Goal: Information Seeking & Learning: Learn about a topic

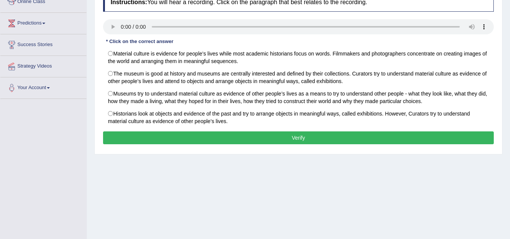
scroll to position [67, 0]
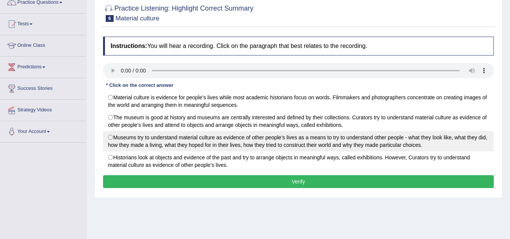
click at [111, 137] on label "Museums try to understand material culture as evidence of other people’s lives …" at bounding box center [298, 141] width 391 height 20
radio input "true"
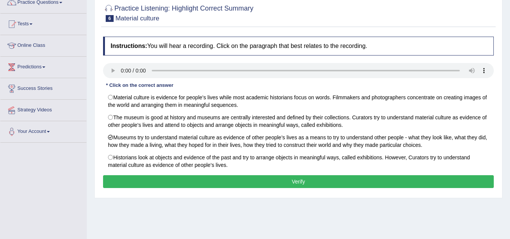
click at [223, 182] on button "Verify" at bounding box center [298, 181] width 391 height 13
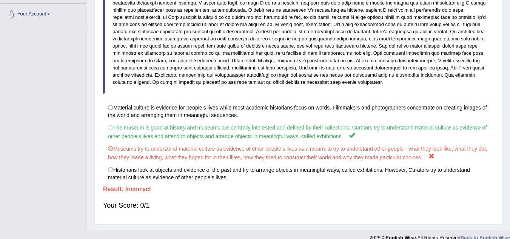
scroll to position [194, 0]
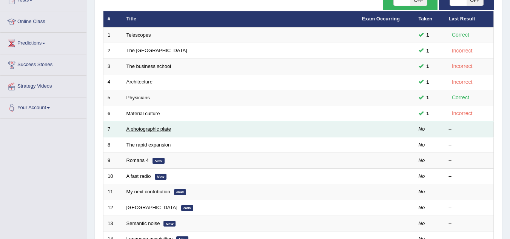
click at [161, 131] on link "A photographic plate" at bounding box center [148, 129] width 45 height 6
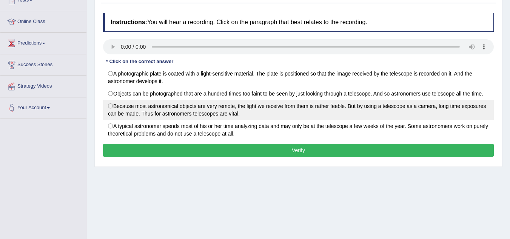
click at [110, 106] on label "Because most astronomical objects are very remote, the light we receive from th…" at bounding box center [298, 110] width 391 height 20
radio input "true"
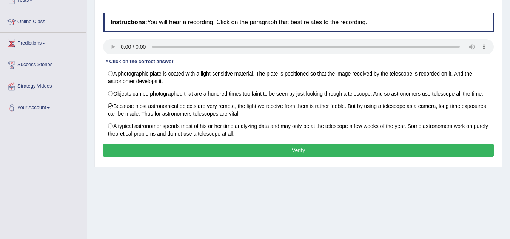
click at [182, 149] on button "Verify" at bounding box center [298, 150] width 391 height 13
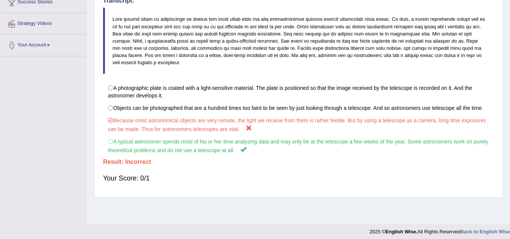
scroll to position [157, 0]
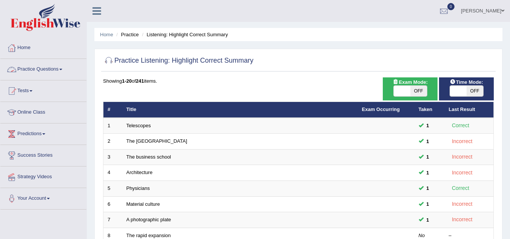
click at [58, 64] on link "Practice Questions" at bounding box center [43, 68] width 86 height 19
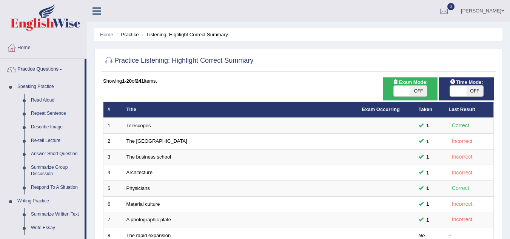
scroll to position [209, 0]
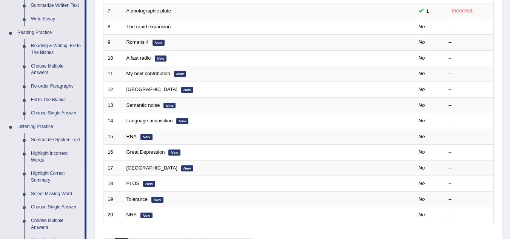
click at [38, 194] on link "Select Missing Word" at bounding box center [56, 194] width 57 height 14
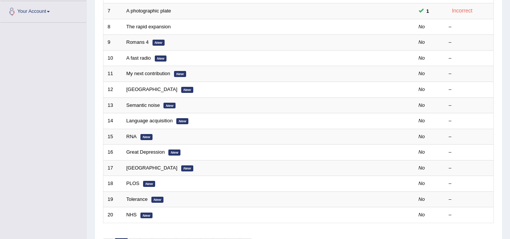
scroll to position [100, 0]
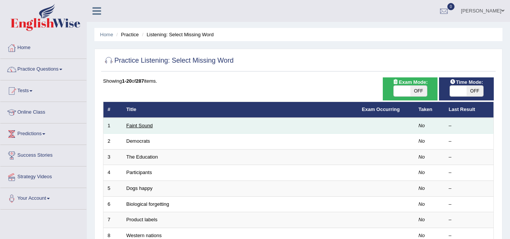
click at [148, 124] on link "Faint Sound" at bounding box center [139, 126] width 26 height 6
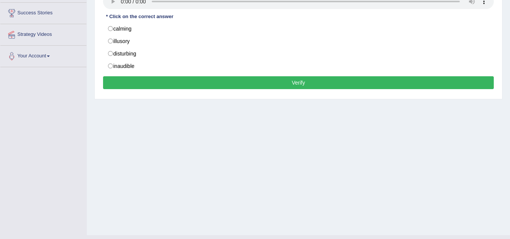
scroll to position [82, 0]
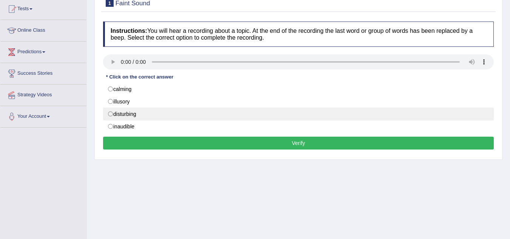
click at [111, 114] on label "disturbing" at bounding box center [298, 114] width 391 height 13
radio input "true"
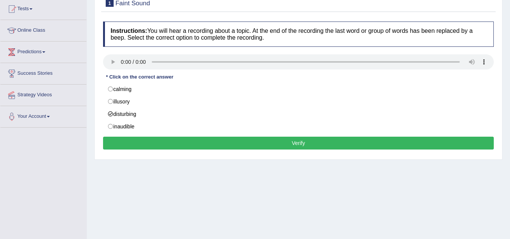
click at [197, 146] on button "Verify" at bounding box center [298, 143] width 391 height 13
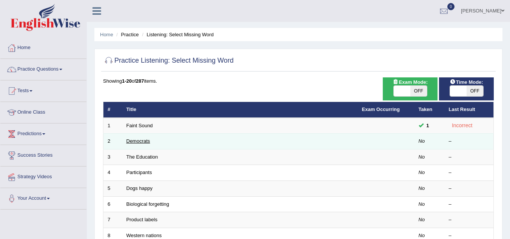
click at [144, 143] on link "Democrats" at bounding box center [138, 141] width 24 height 6
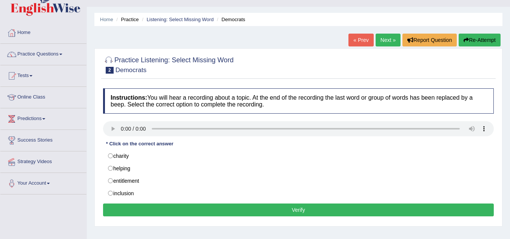
scroll to position [45, 0]
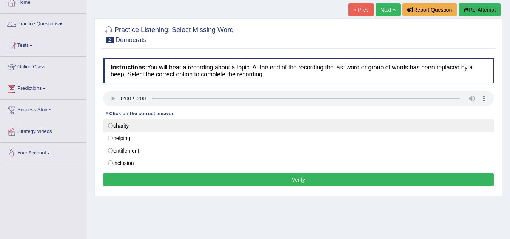
click at [111, 124] on label "charity" at bounding box center [298, 125] width 391 height 13
radio input "true"
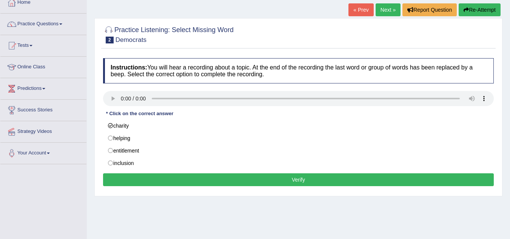
click at [161, 176] on button "Verify" at bounding box center [298, 179] width 391 height 13
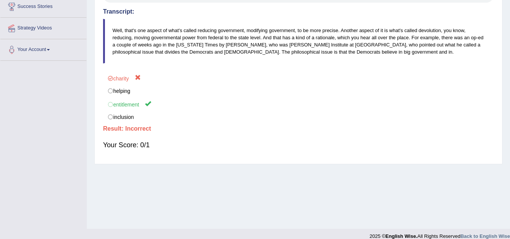
scroll to position [157, 0]
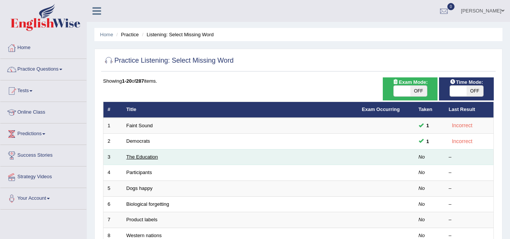
click at [140, 157] on link "The Education" at bounding box center [142, 157] width 32 height 6
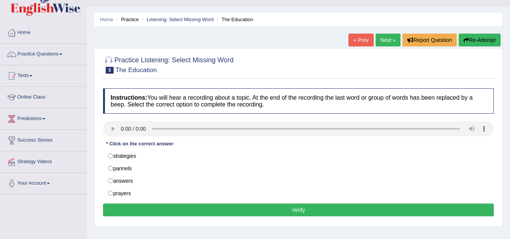
scroll to position [45, 0]
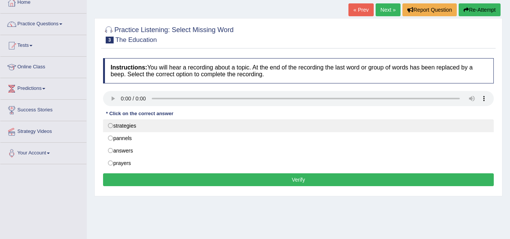
click at [111, 123] on label "strategies" at bounding box center [298, 125] width 391 height 13
radio input "true"
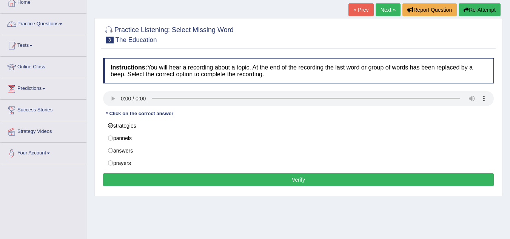
click at [205, 175] on button "Verify" at bounding box center [298, 179] width 391 height 13
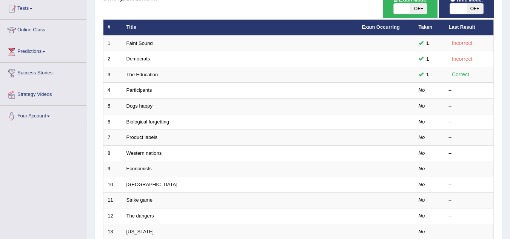
scroll to position [91, 0]
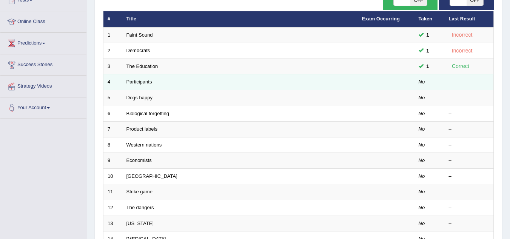
click at [142, 81] on link "Participants" at bounding box center [139, 82] width 26 height 6
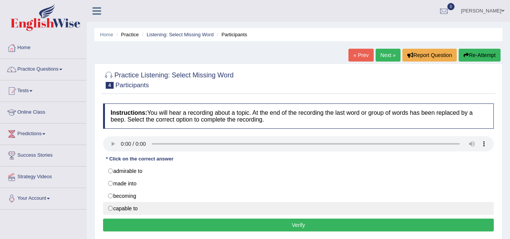
click at [112, 208] on label "capable to" at bounding box center [298, 208] width 391 height 13
radio input "true"
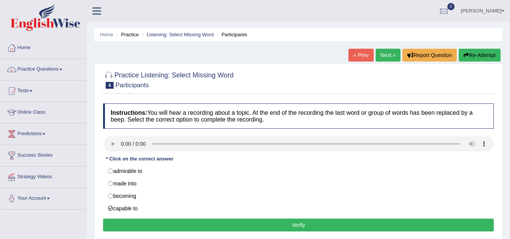
click at [158, 225] on button "Verify" at bounding box center [298, 224] width 391 height 13
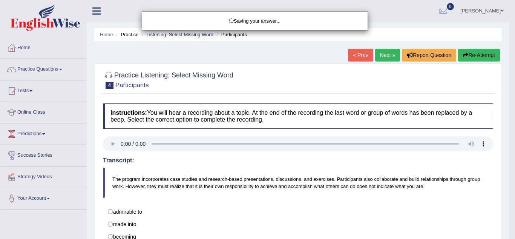
click at [509, 148] on div "Saving your answer..." at bounding box center [257, 119] width 515 height 239
click at [507, 201] on div "Saving your answer..." at bounding box center [257, 119] width 515 height 239
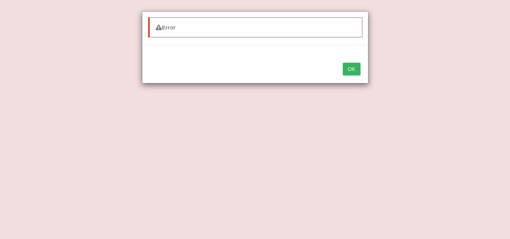
click at [355, 68] on button "OK" at bounding box center [351, 69] width 17 height 13
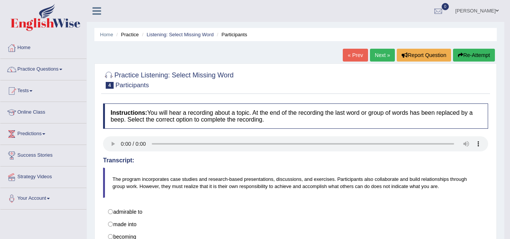
scroll to position [157, 0]
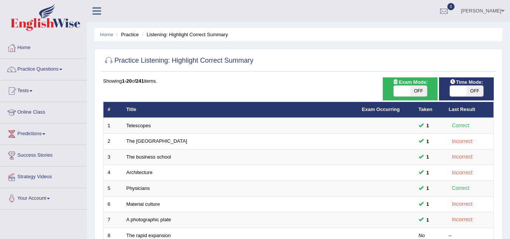
scroll to position [13, 0]
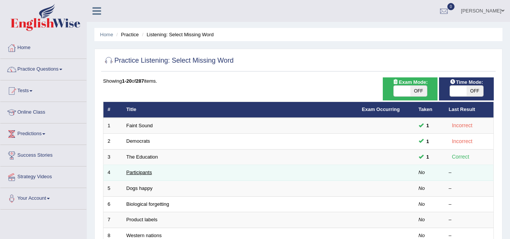
click at [146, 173] on link "Participants" at bounding box center [139, 172] width 26 height 6
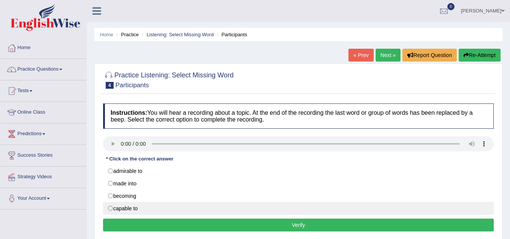
click at [107, 208] on label "capable to" at bounding box center [298, 208] width 391 height 13
radio input "true"
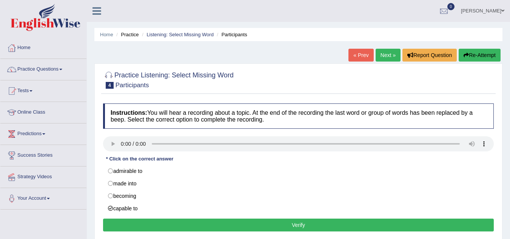
click at [178, 225] on button "Verify" at bounding box center [298, 224] width 391 height 13
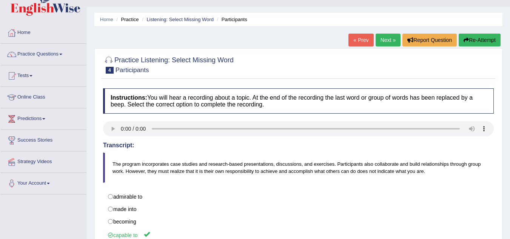
scroll to position [75, 0]
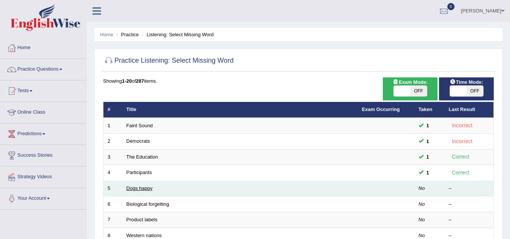
click at [146, 188] on link "Dogs happy" at bounding box center [139, 188] width 26 height 6
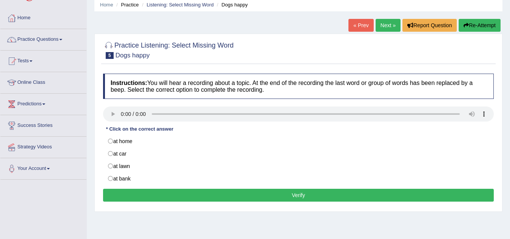
scroll to position [45, 0]
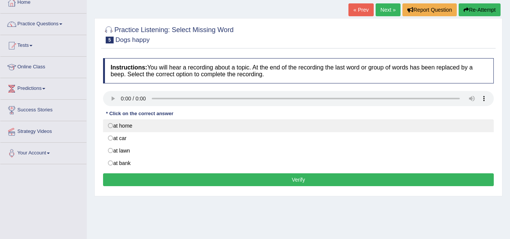
click at [112, 125] on label "at home" at bounding box center [298, 125] width 391 height 13
radio input "true"
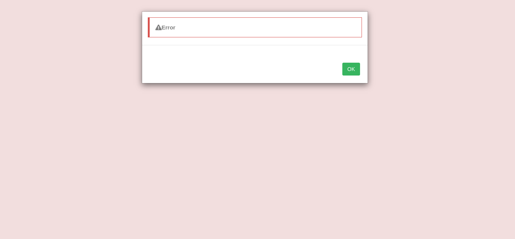
click at [355, 68] on button "OK" at bounding box center [351, 69] width 17 height 13
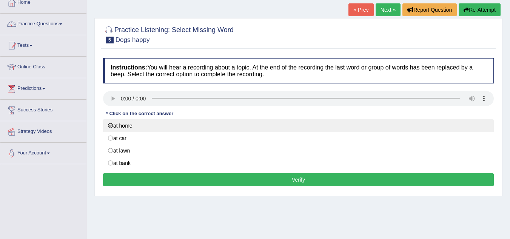
click at [109, 123] on label "at home" at bounding box center [298, 125] width 391 height 13
click at [112, 124] on label "at home" at bounding box center [298, 125] width 391 height 13
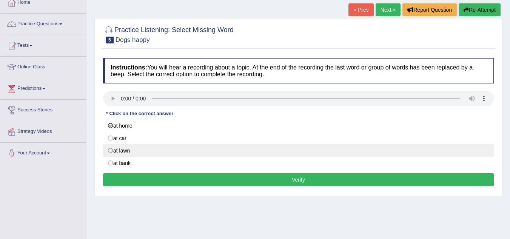
click at [111, 150] on label "at lawn" at bounding box center [298, 150] width 391 height 13
radio input "true"
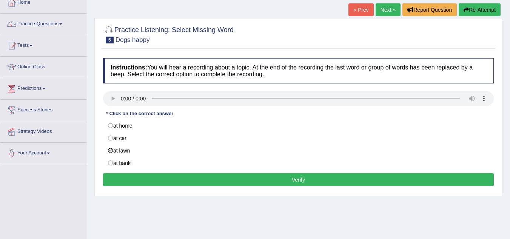
click at [201, 183] on button "Verify" at bounding box center [298, 179] width 391 height 13
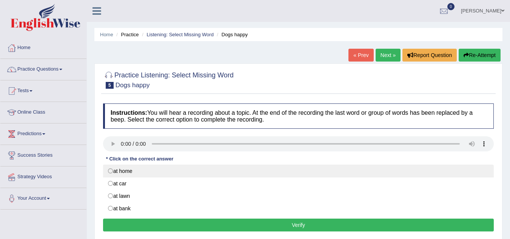
click at [112, 169] on label "at home" at bounding box center [298, 171] width 391 height 13
radio input "true"
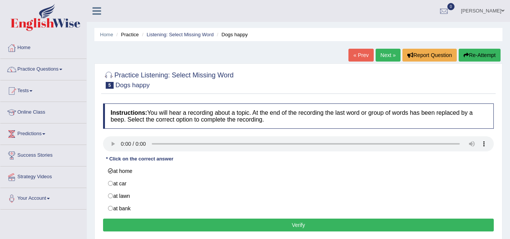
click at [201, 221] on button "Verify" at bounding box center [298, 224] width 391 height 13
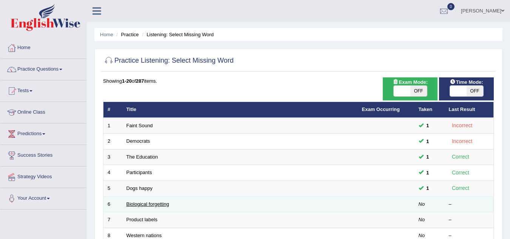
click at [155, 203] on link "Biological forgetting" at bounding box center [147, 204] width 43 height 6
click at [164, 204] on link "Biological forgetting" at bounding box center [147, 204] width 43 height 6
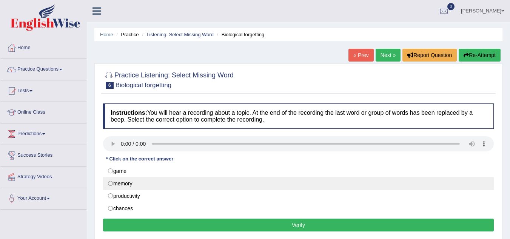
click at [111, 184] on label "memory" at bounding box center [298, 183] width 391 height 13
radio input "true"
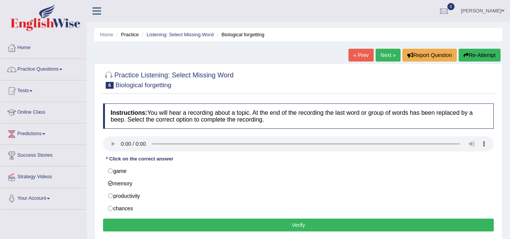
click at [171, 225] on button "Verify" at bounding box center [298, 224] width 391 height 13
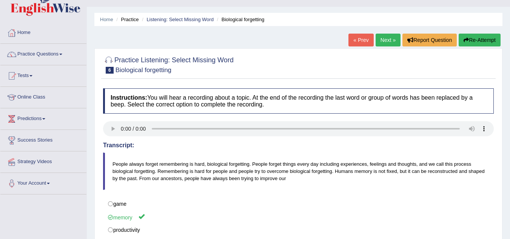
scroll to position [60, 0]
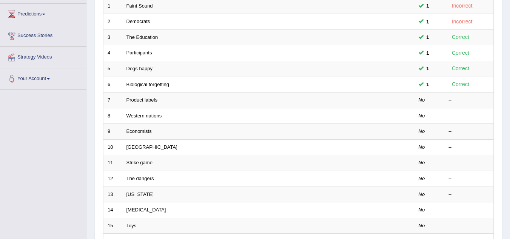
scroll to position [118, 0]
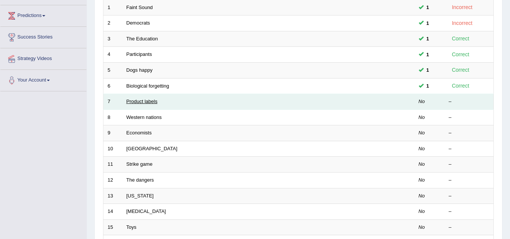
click at [136, 103] on link "Product labels" at bounding box center [141, 101] width 31 height 6
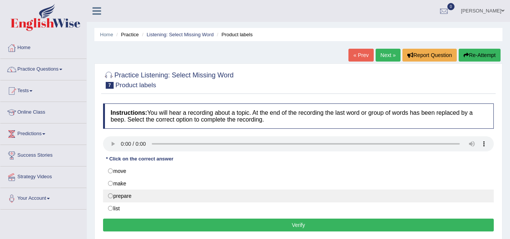
click at [112, 197] on label "prepare" at bounding box center [298, 195] width 391 height 13
radio input "true"
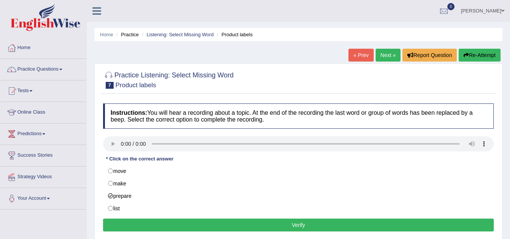
click at [138, 222] on button "Verify" at bounding box center [298, 224] width 391 height 13
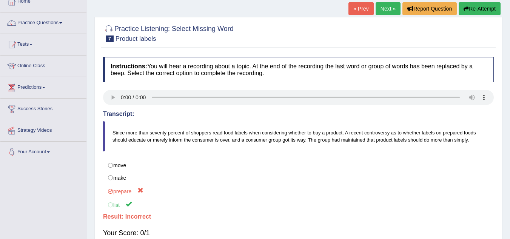
scroll to position [45, 0]
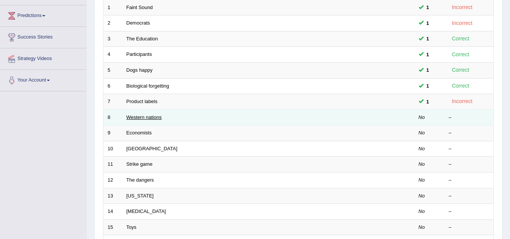
click at [153, 117] on link "Western nations" at bounding box center [143, 117] width 35 height 6
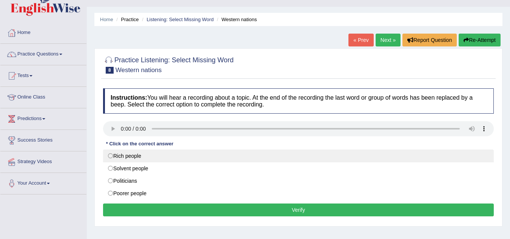
click at [111, 153] on label "Rich people" at bounding box center [298, 155] width 391 height 13
radio input "true"
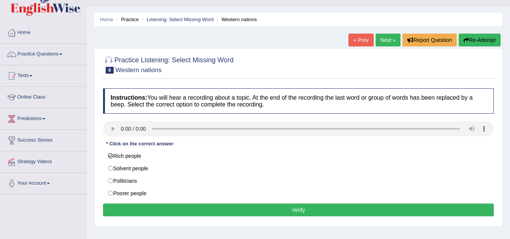
click at [157, 208] on button "Verify" at bounding box center [298, 209] width 391 height 13
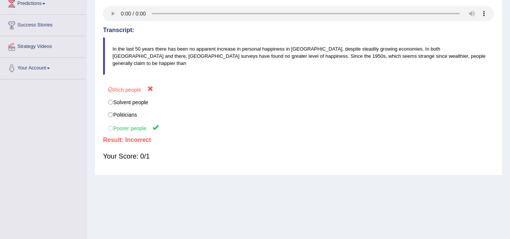
scroll to position [151, 0]
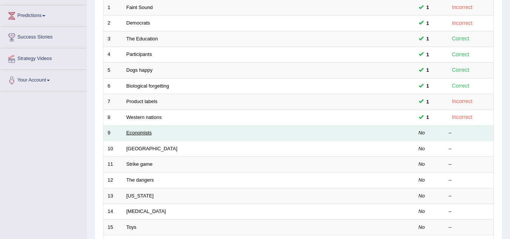
click at [141, 132] on link "Economists" at bounding box center [138, 133] width 25 height 6
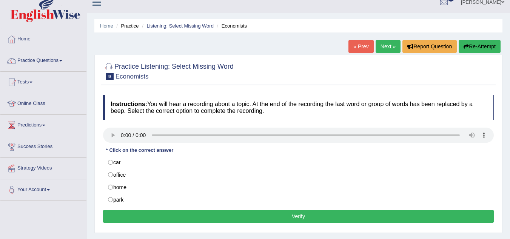
scroll to position [11, 0]
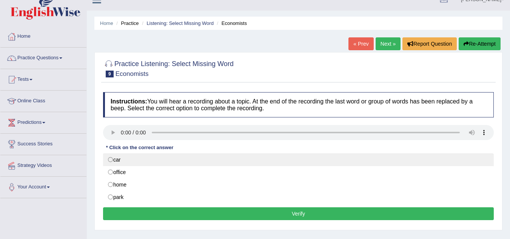
click at [113, 160] on label "car" at bounding box center [298, 159] width 391 height 13
radio input "true"
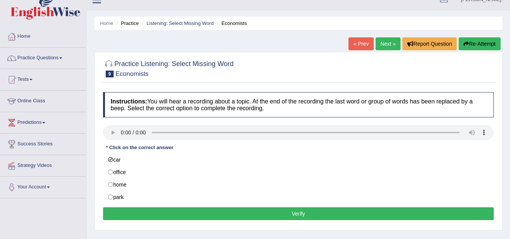
click at [140, 208] on button "Verify" at bounding box center [298, 213] width 391 height 13
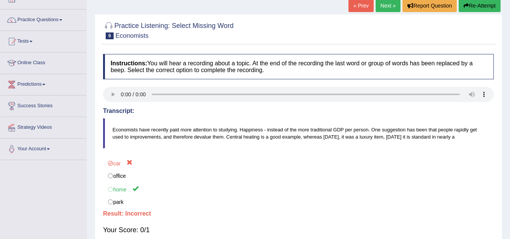
scroll to position [57, 0]
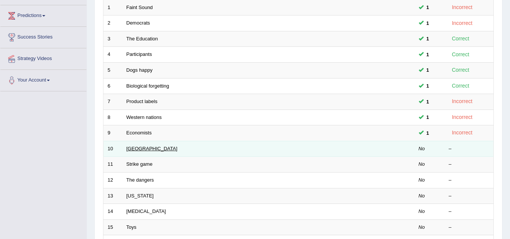
click at [148, 151] on link "[GEOGRAPHIC_DATA]" at bounding box center [151, 149] width 51 height 6
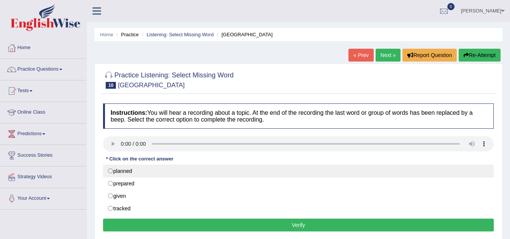
click at [111, 170] on label "planned" at bounding box center [298, 171] width 391 height 13
radio input "true"
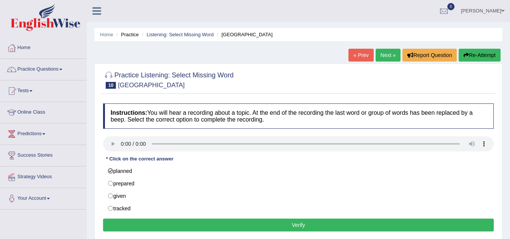
click at [155, 223] on button "Verify" at bounding box center [298, 224] width 391 height 13
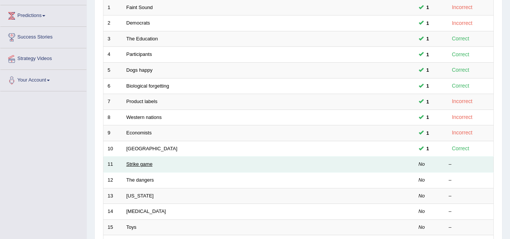
click at [144, 166] on link "Strike game" at bounding box center [139, 164] width 26 height 6
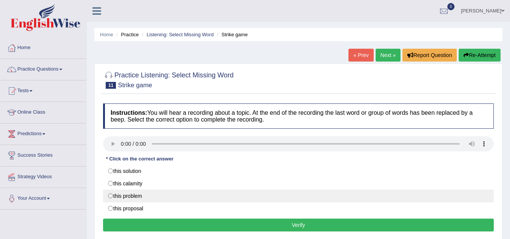
click at [109, 196] on label "this problem" at bounding box center [298, 195] width 391 height 13
radio input "true"
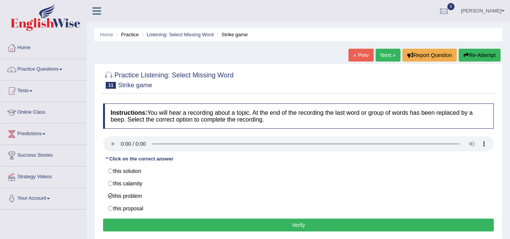
click at [155, 222] on button "Verify" at bounding box center [298, 224] width 391 height 13
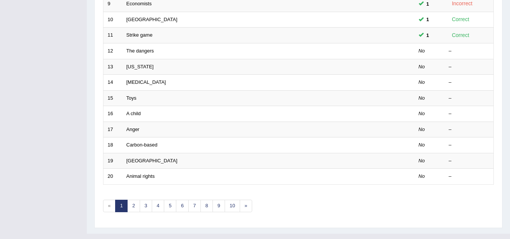
scroll to position [246, 0]
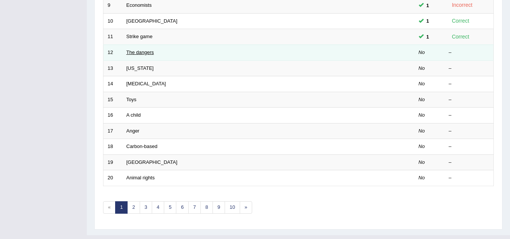
click link "The dangers"
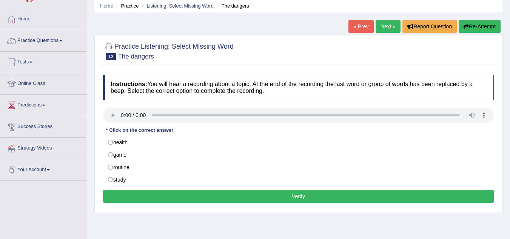
scroll to position [30, 0]
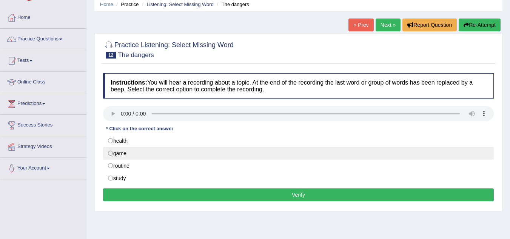
click at [110, 152] on label "game" at bounding box center [298, 153] width 391 height 13
radio input "true"
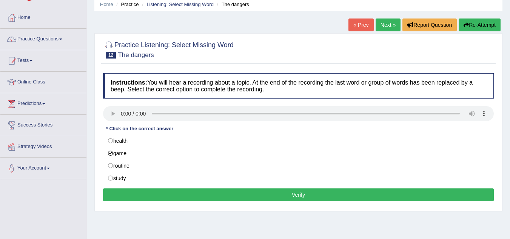
click at [171, 194] on button "Verify" at bounding box center [298, 194] width 391 height 13
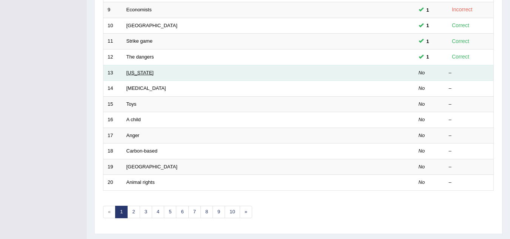
click at [138, 75] on link "[US_STATE]" at bounding box center [139, 73] width 27 height 6
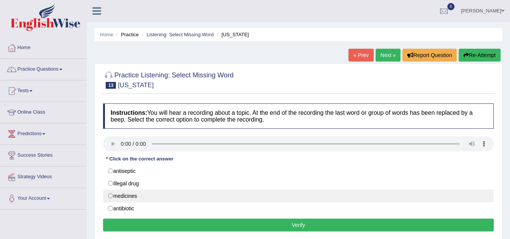
click at [111, 196] on label "medicines" at bounding box center [298, 195] width 391 height 13
radio input "true"
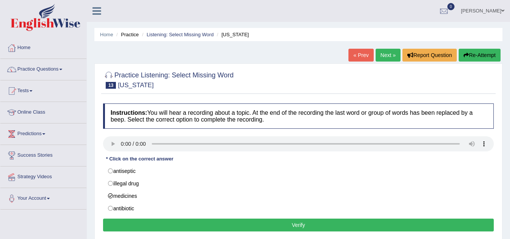
click at [134, 225] on button "Verify" at bounding box center [298, 224] width 391 height 13
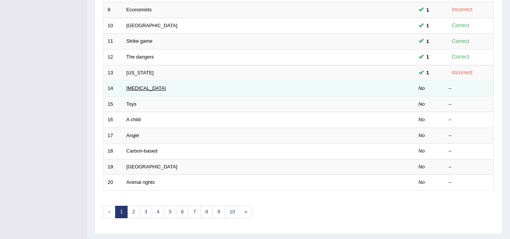
click at [133, 88] on link "[MEDICAL_DATA]" at bounding box center [146, 88] width 40 height 6
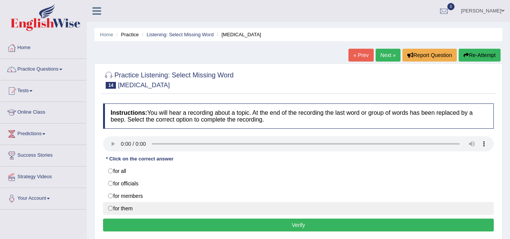
click at [110, 208] on label "for them" at bounding box center [298, 208] width 391 height 13
radio input "true"
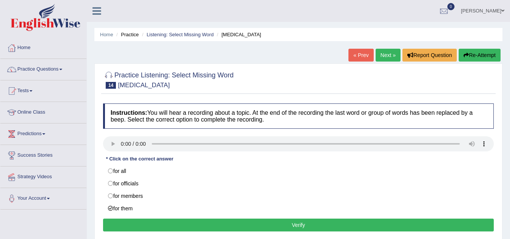
click at [137, 226] on button "Verify" at bounding box center [298, 224] width 391 height 13
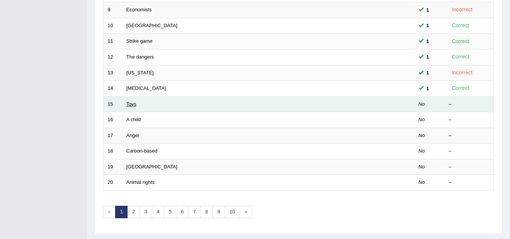
click at [135, 106] on link "Toys" at bounding box center [131, 104] width 10 height 6
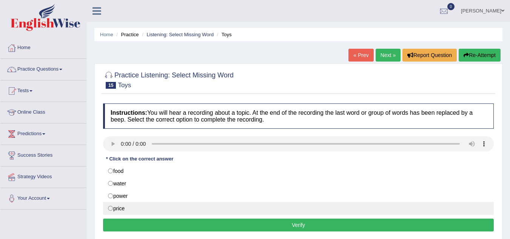
click at [113, 208] on label "price" at bounding box center [298, 208] width 391 height 13
radio input "true"
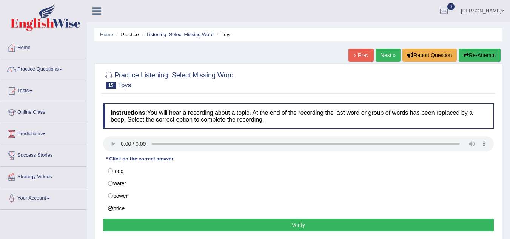
click at [126, 223] on button "Verify" at bounding box center [298, 224] width 391 height 13
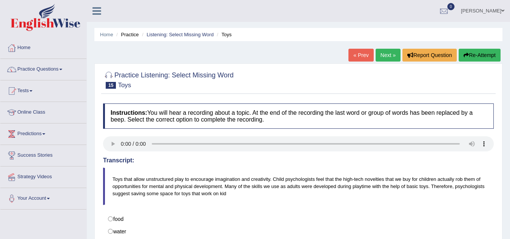
scroll to position [157, 0]
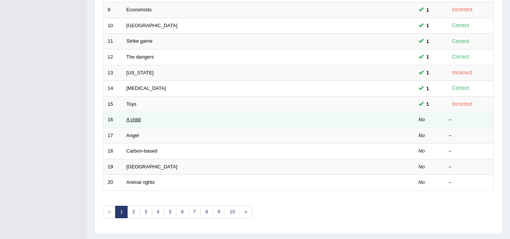
click at [139, 118] on link "A child" at bounding box center [133, 120] width 14 height 6
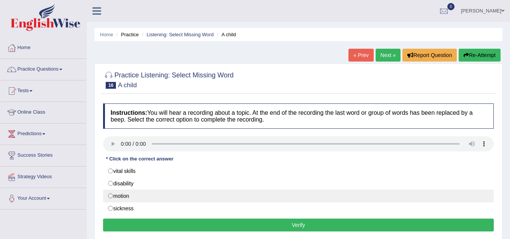
click at [113, 193] on label "motion" at bounding box center [298, 195] width 391 height 13
radio input "true"
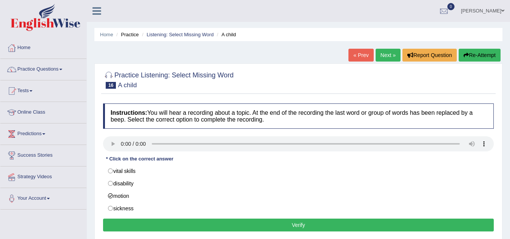
click at [155, 222] on button "Verify" at bounding box center [298, 224] width 391 height 13
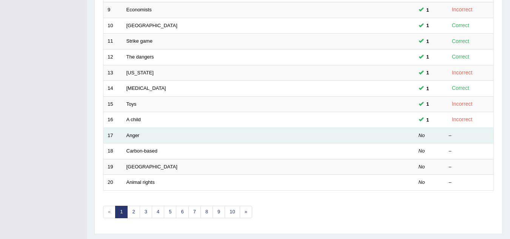
click at [135, 138] on td "Anger" at bounding box center [239, 136] width 235 height 16
click at [135, 136] on link "Anger" at bounding box center [132, 135] width 13 height 6
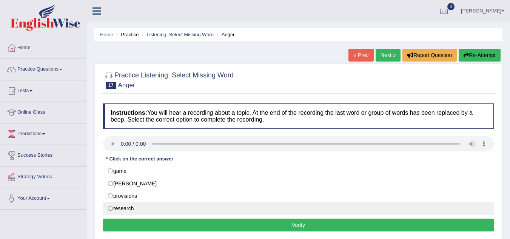
click at [110, 205] on label "research" at bounding box center [298, 208] width 391 height 13
radio input "true"
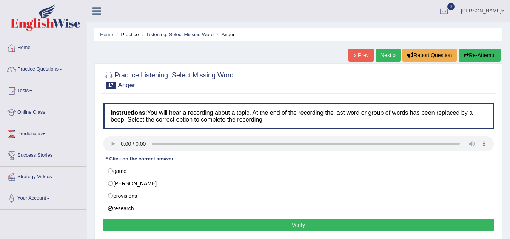
click at [132, 223] on button "Verify" at bounding box center [298, 224] width 391 height 13
